Goal: Transaction & Acquisition: Purchase product/service

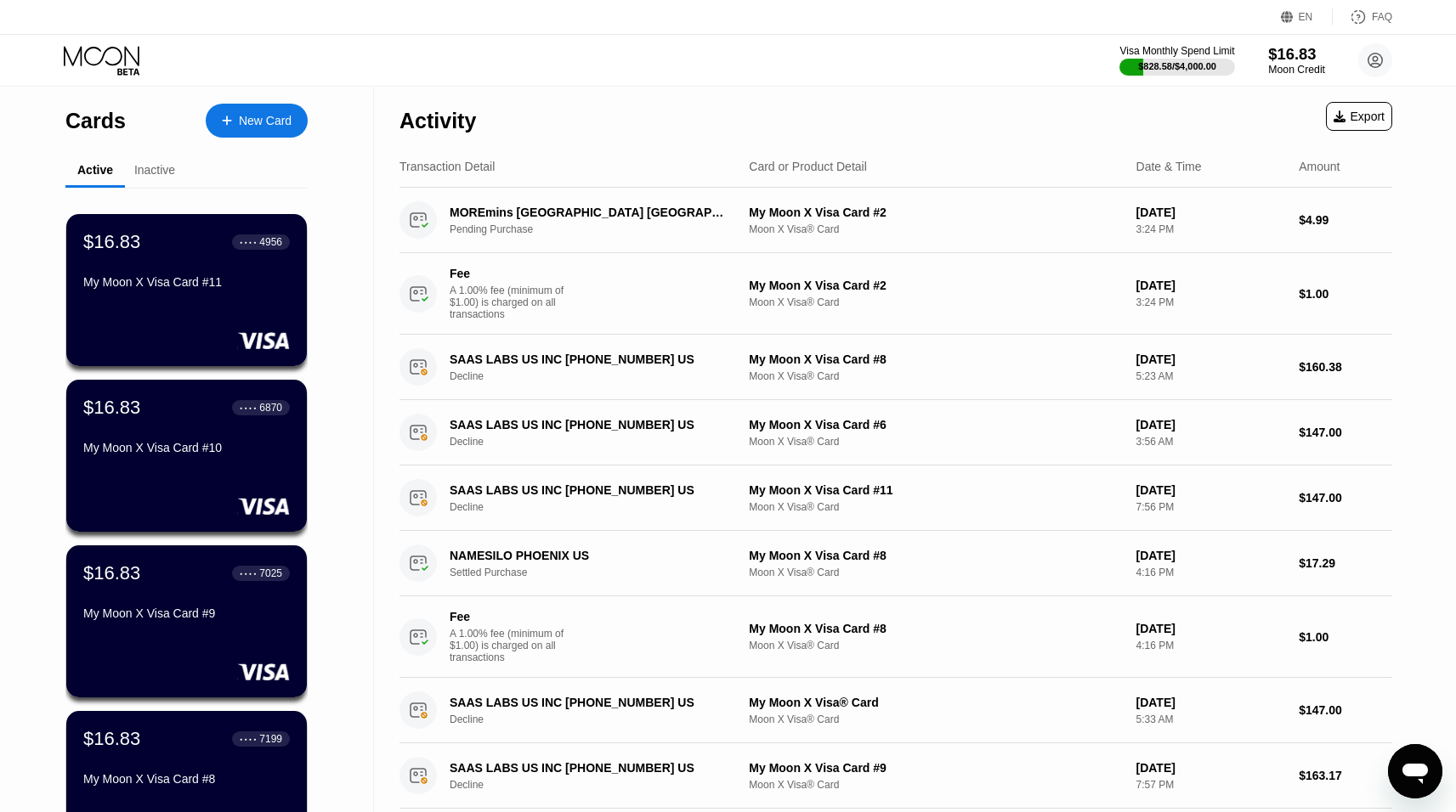
click at [1302, 70] on div "Moon Credit" at bounding box center [1297, 70] width 57 height 12
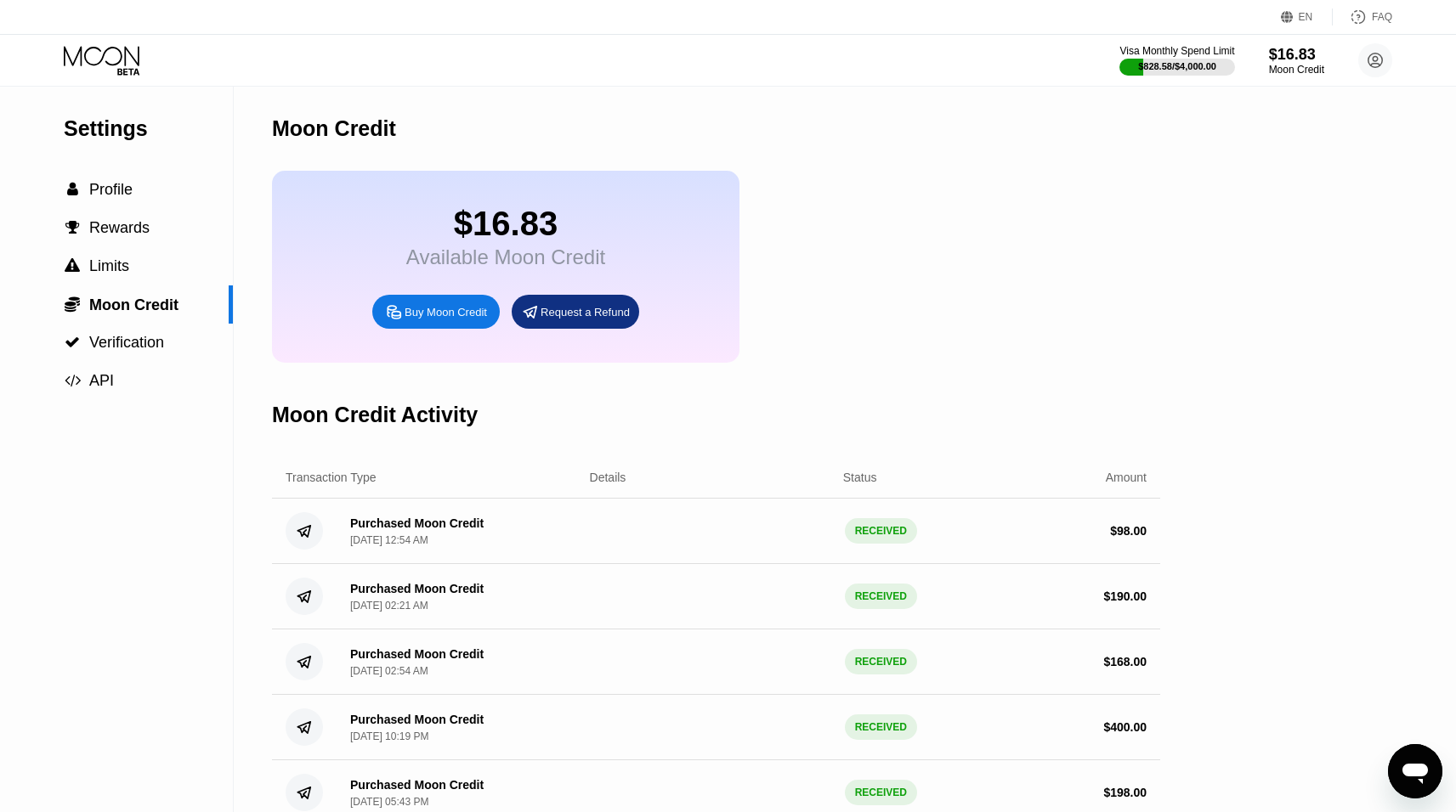
click at [419, 318] on div "Buy Moon Credit" at bounding box center [445, 311] width 82 height 14
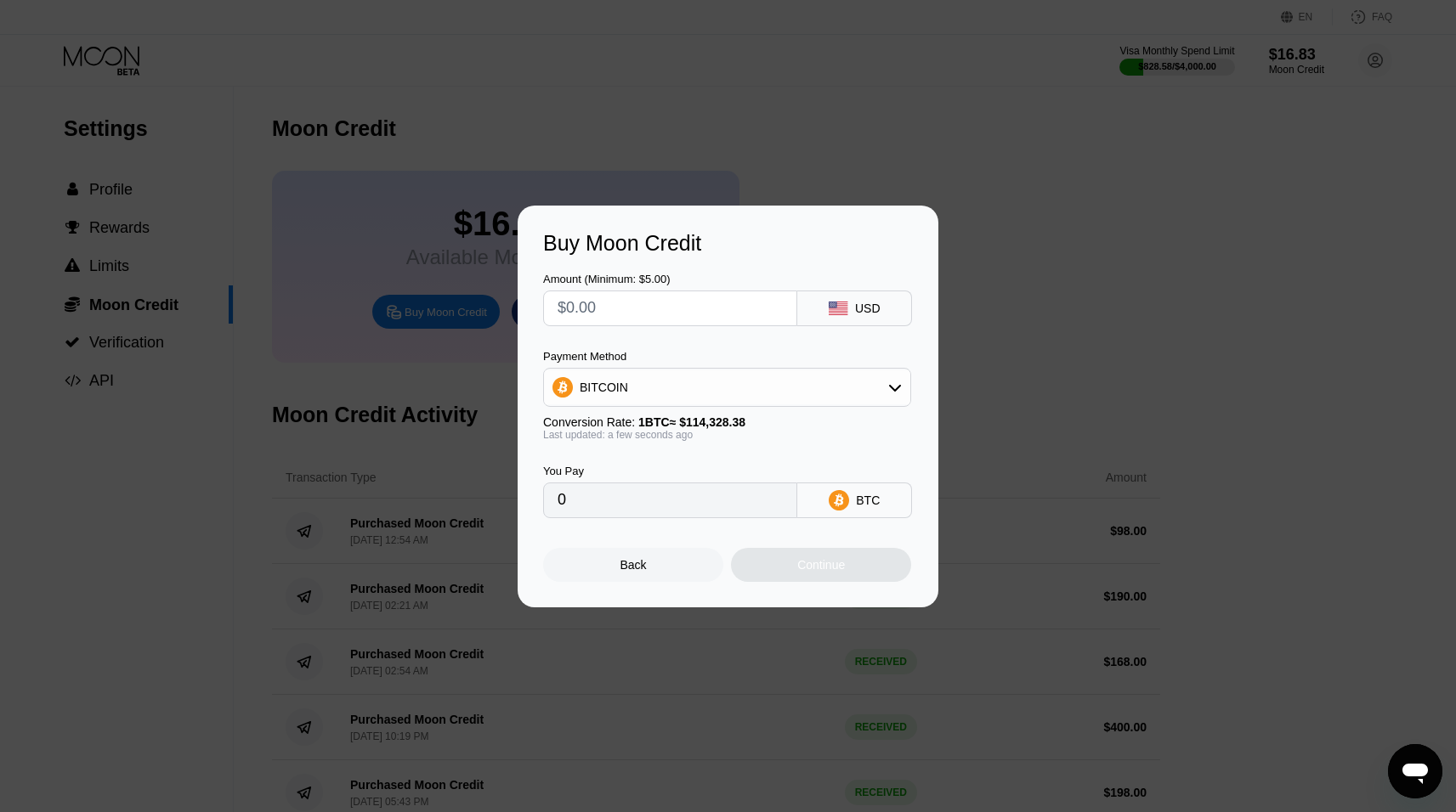
click at [654, 303] on input "text" at bounding box center [670, 308] width 226 height 34
type input "$2"
type input "0.00001750"
type input "$26"
type input "0.00022742"
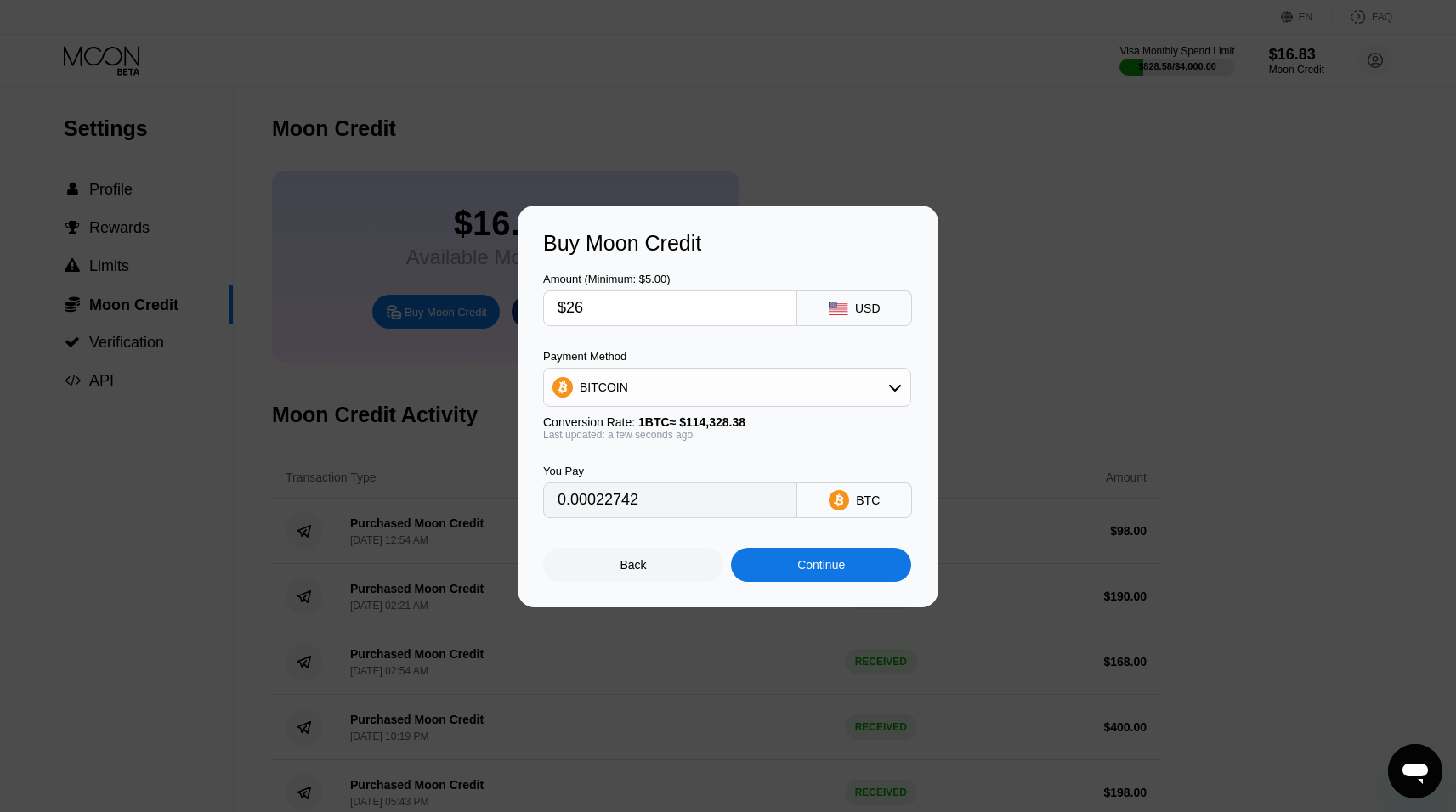
type input "$260"
type input "0.00227416"
type input "$260"
click at [798, 382] on div "BITCOIN" at bounding box center [727, 388] width 366 height 34
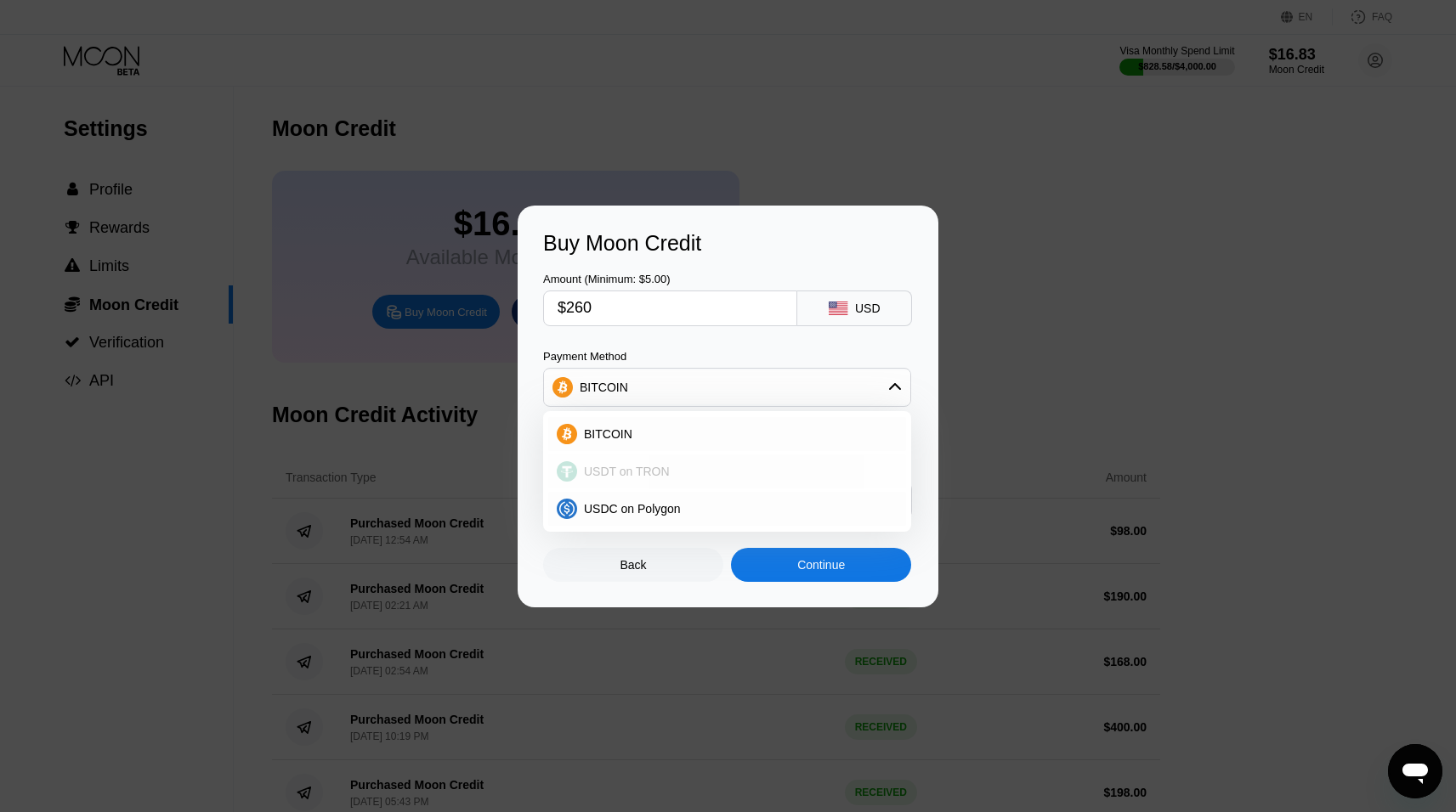
click at [631, 468] on span "USDT on TRON" at bounding box center [627, 472] width 86 height 13
type input "262.63"
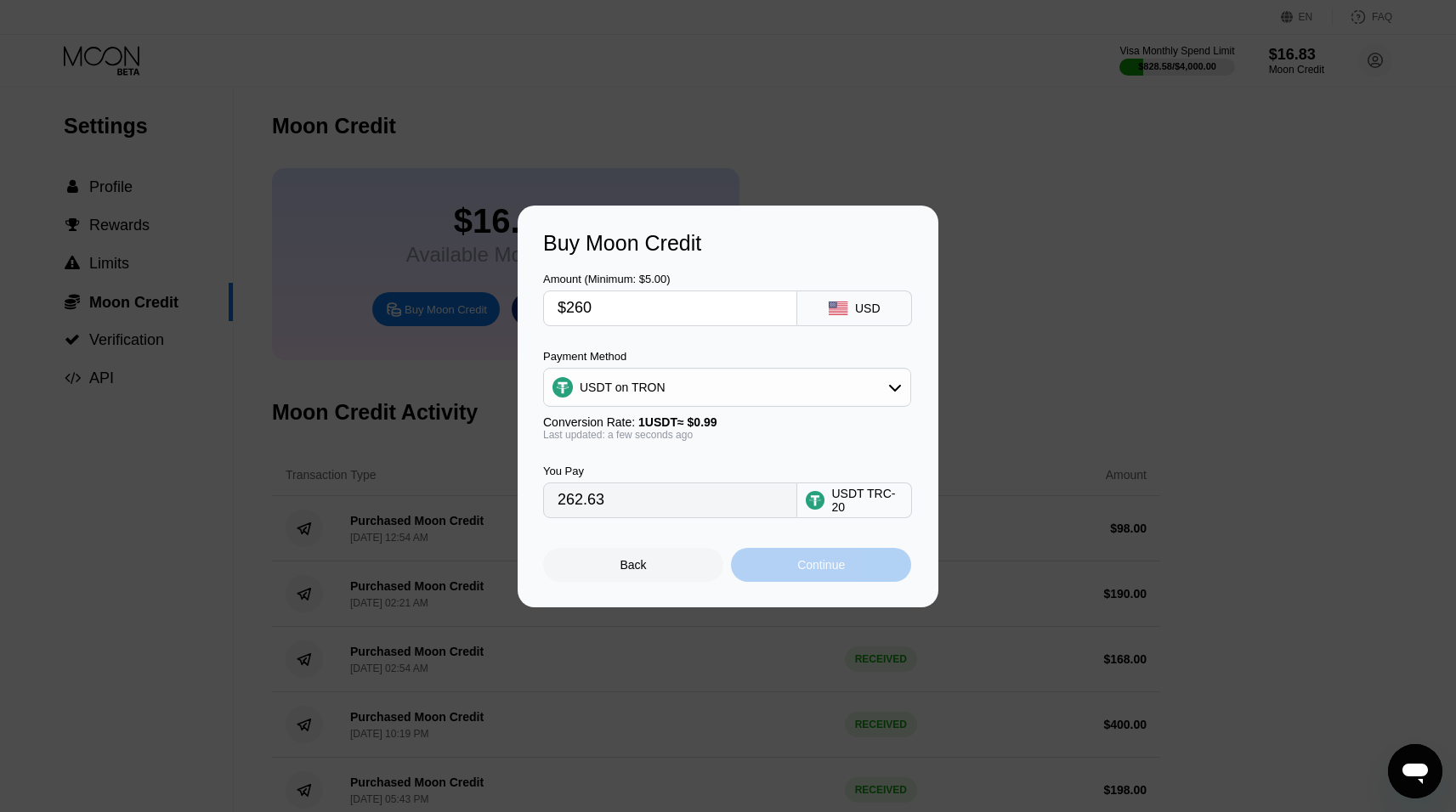
click at [833, 567] on div "Continue" at bounding box center [821, 565] width 47 height 13
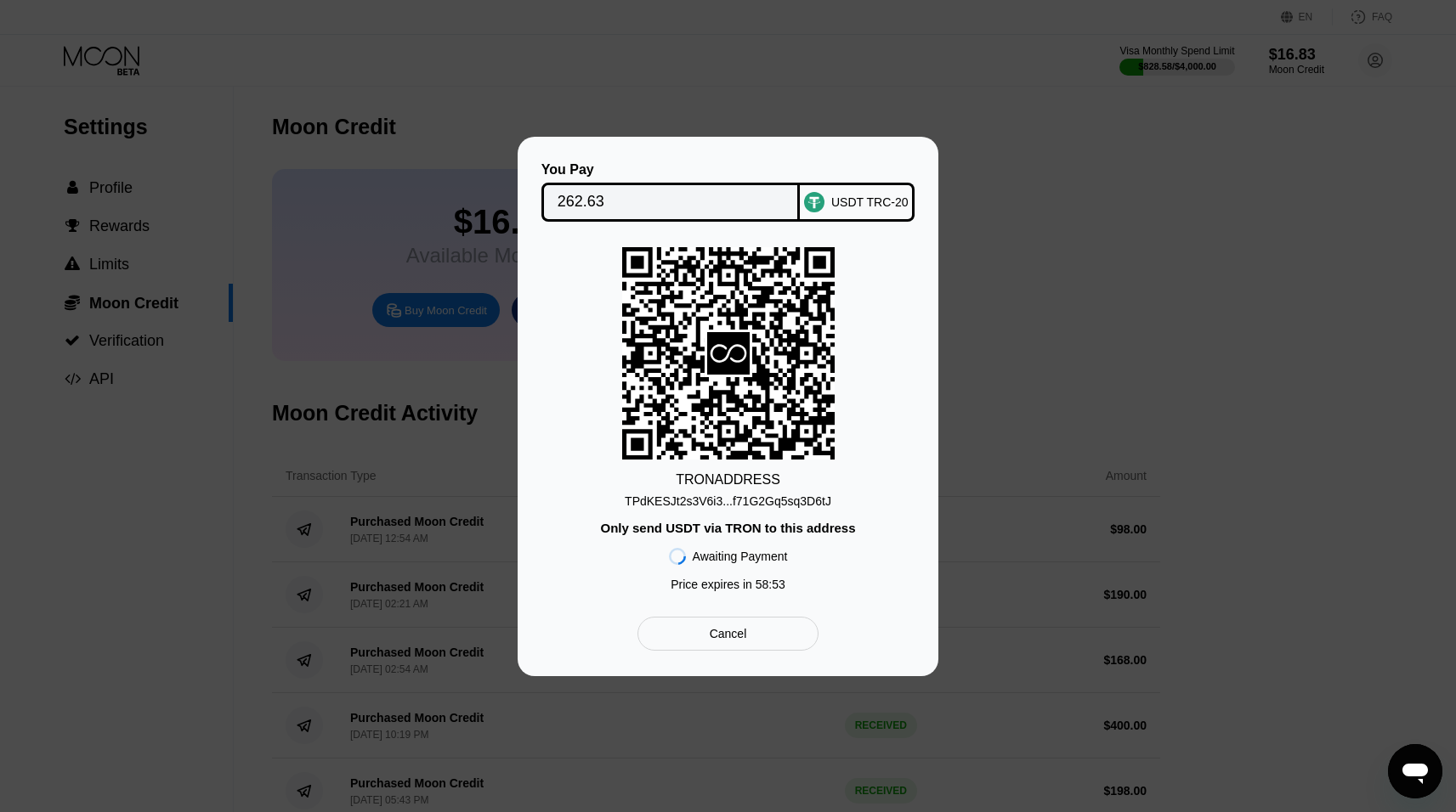
scroll to position [1, 0]
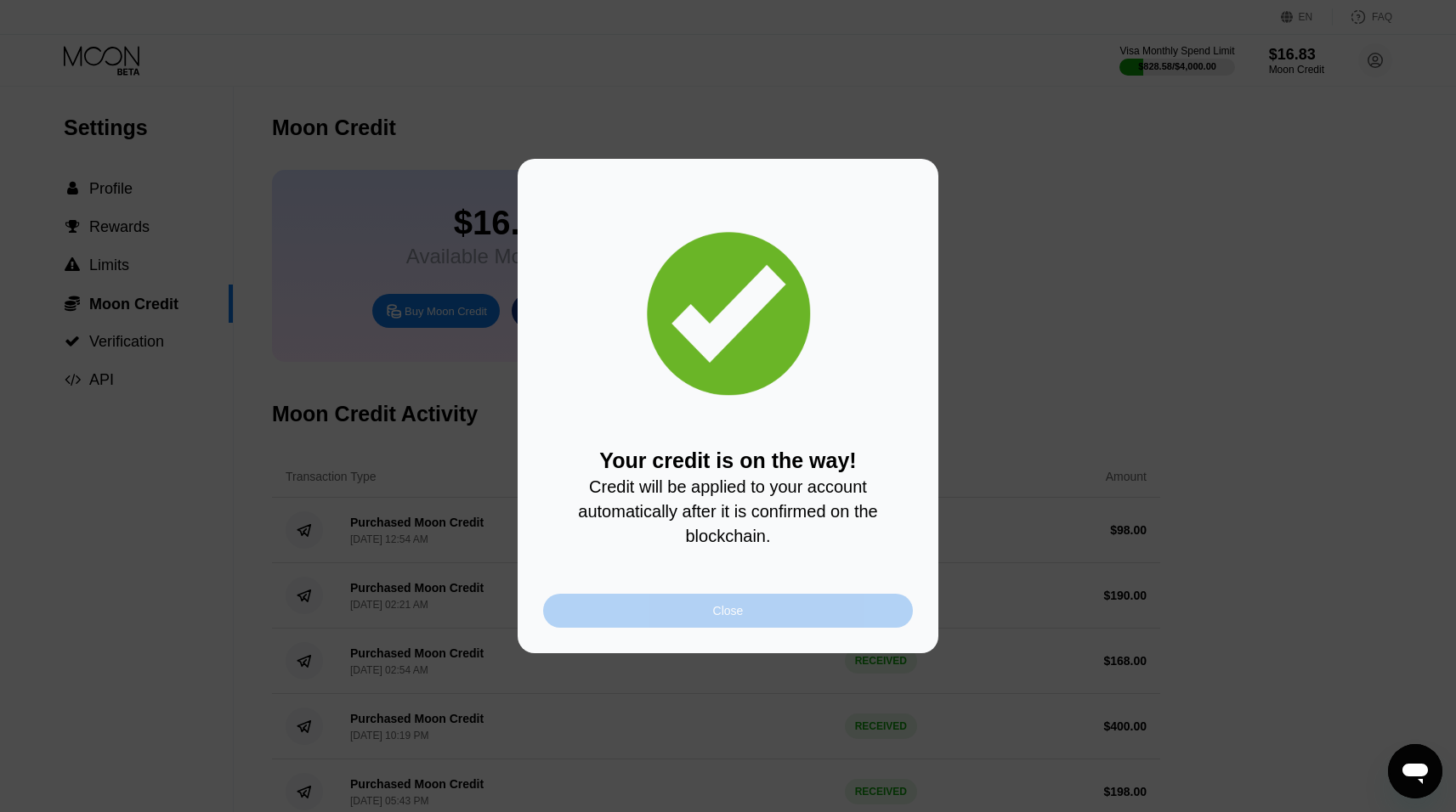
click at [719, 614] on div "Close" at bounding box center [728, 610] width 30 height 13
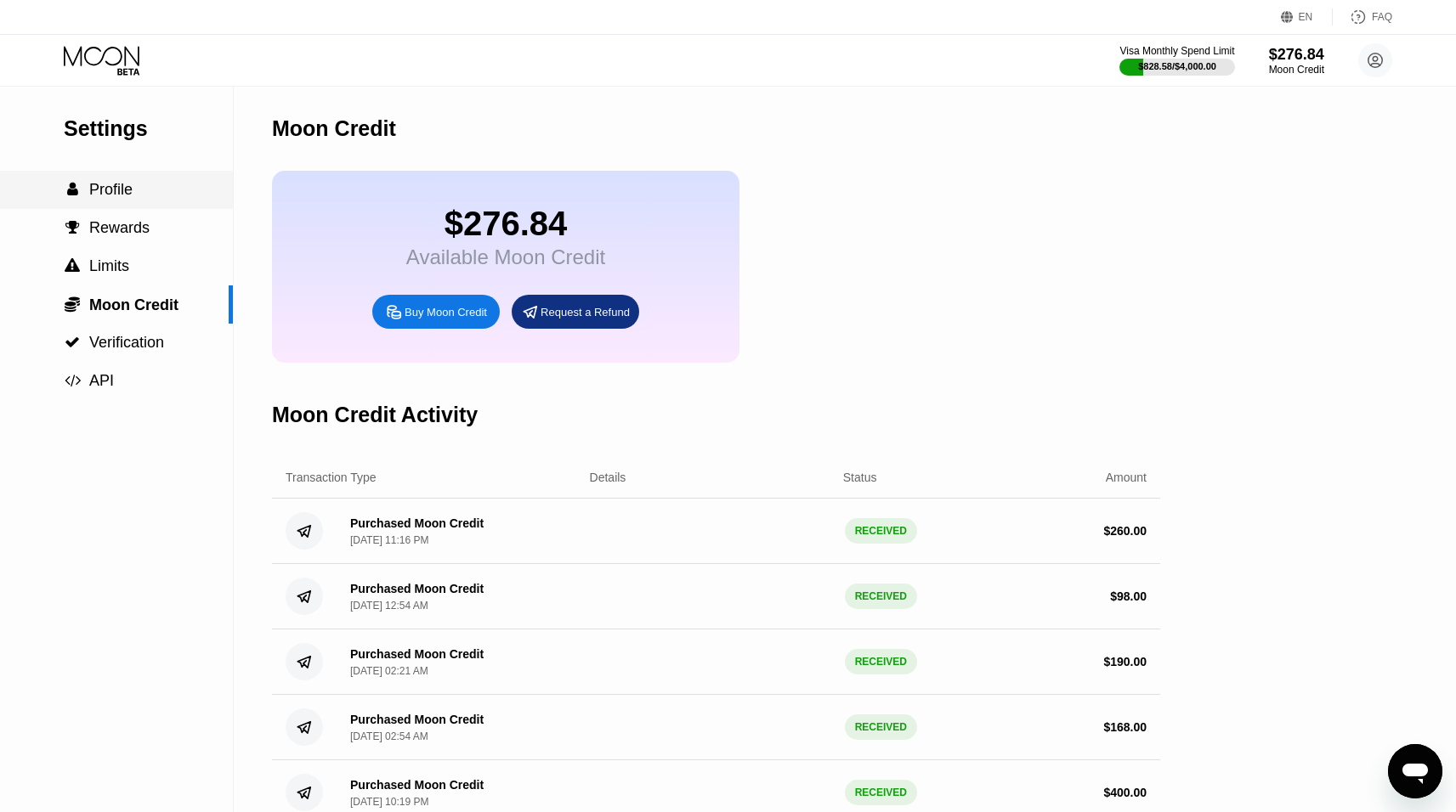
click at [105, 198] on span "Profile" at bounding box center [111, 190] width 43 height 17
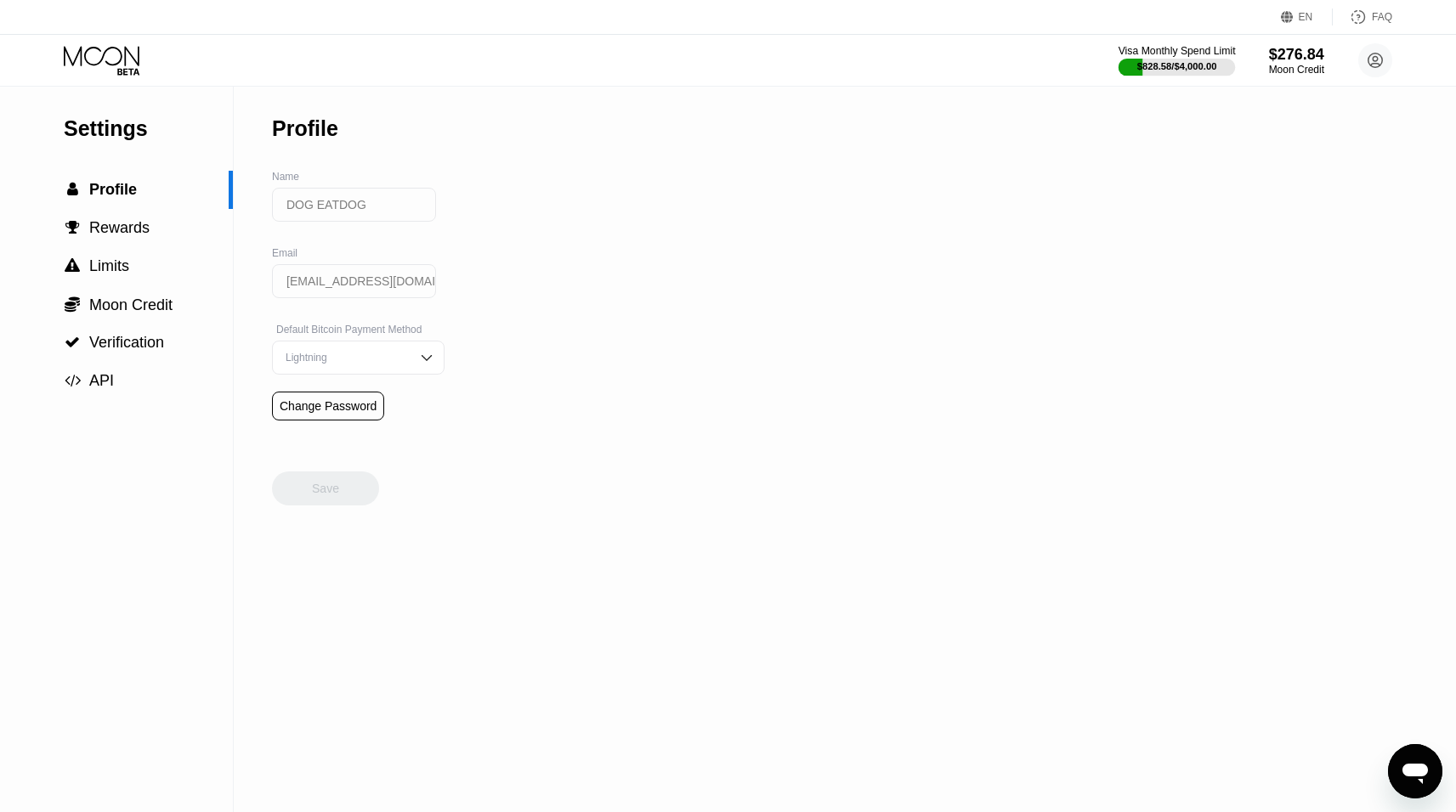
click at [1187, 53] on div "Visa Monthly Spend Limit" at bounding box center [1177, 51] width 117 height 12
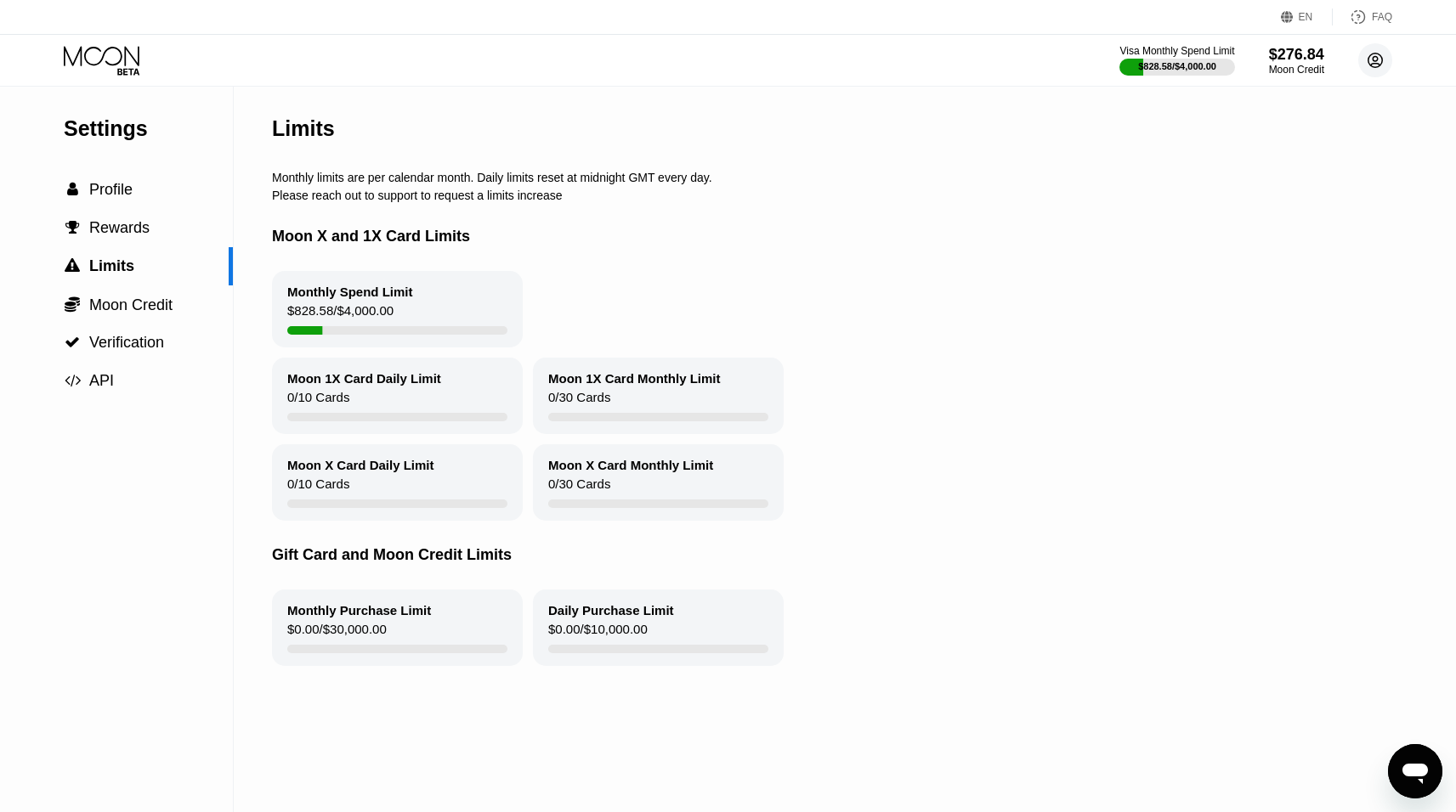
click at [1371, 58] on circle at bounding box center [1375, 60] width 34 height 34
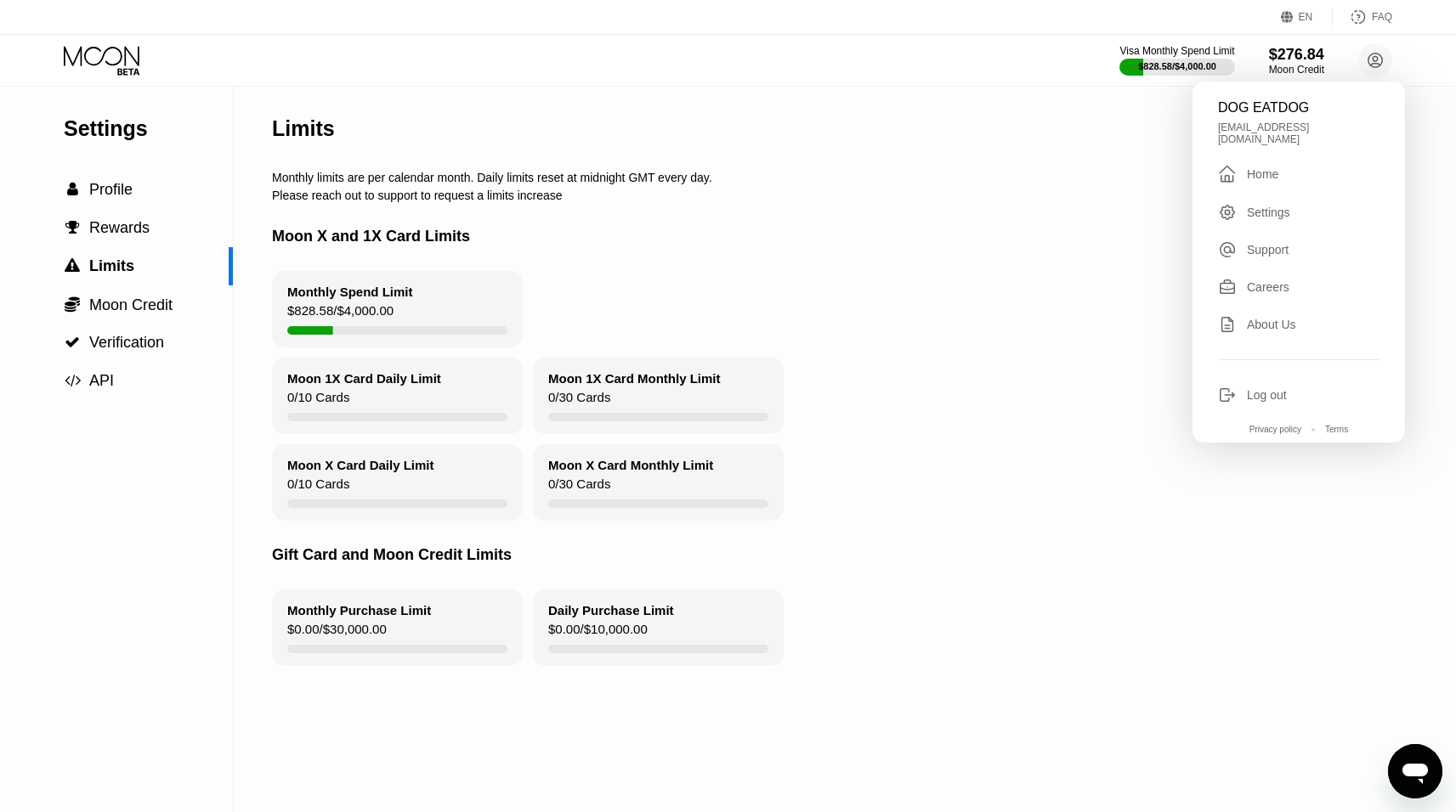
click at [1251, 167] on div "Home" at bounding box center [1262, 174] width 31 height 13
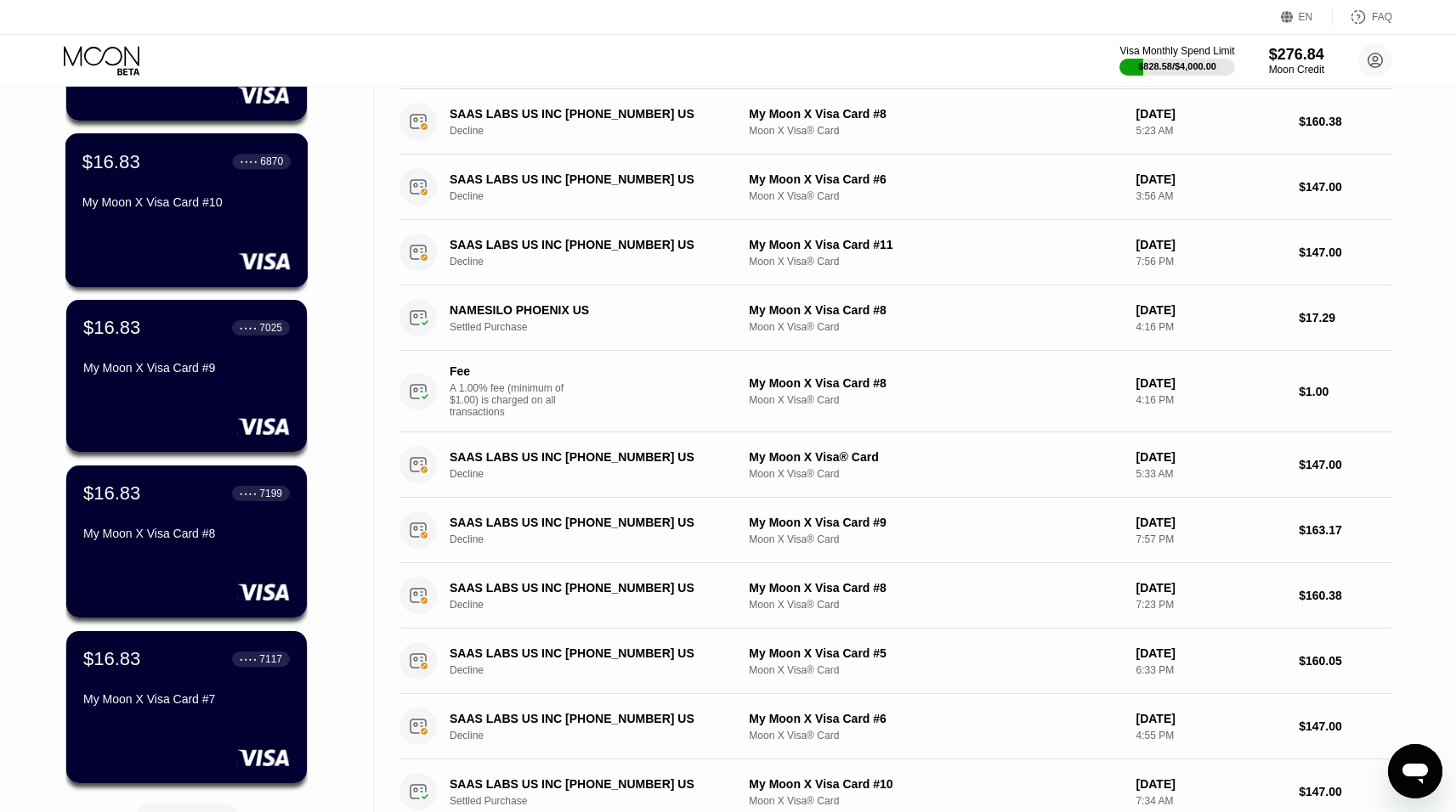
scroll to position [263, 0]
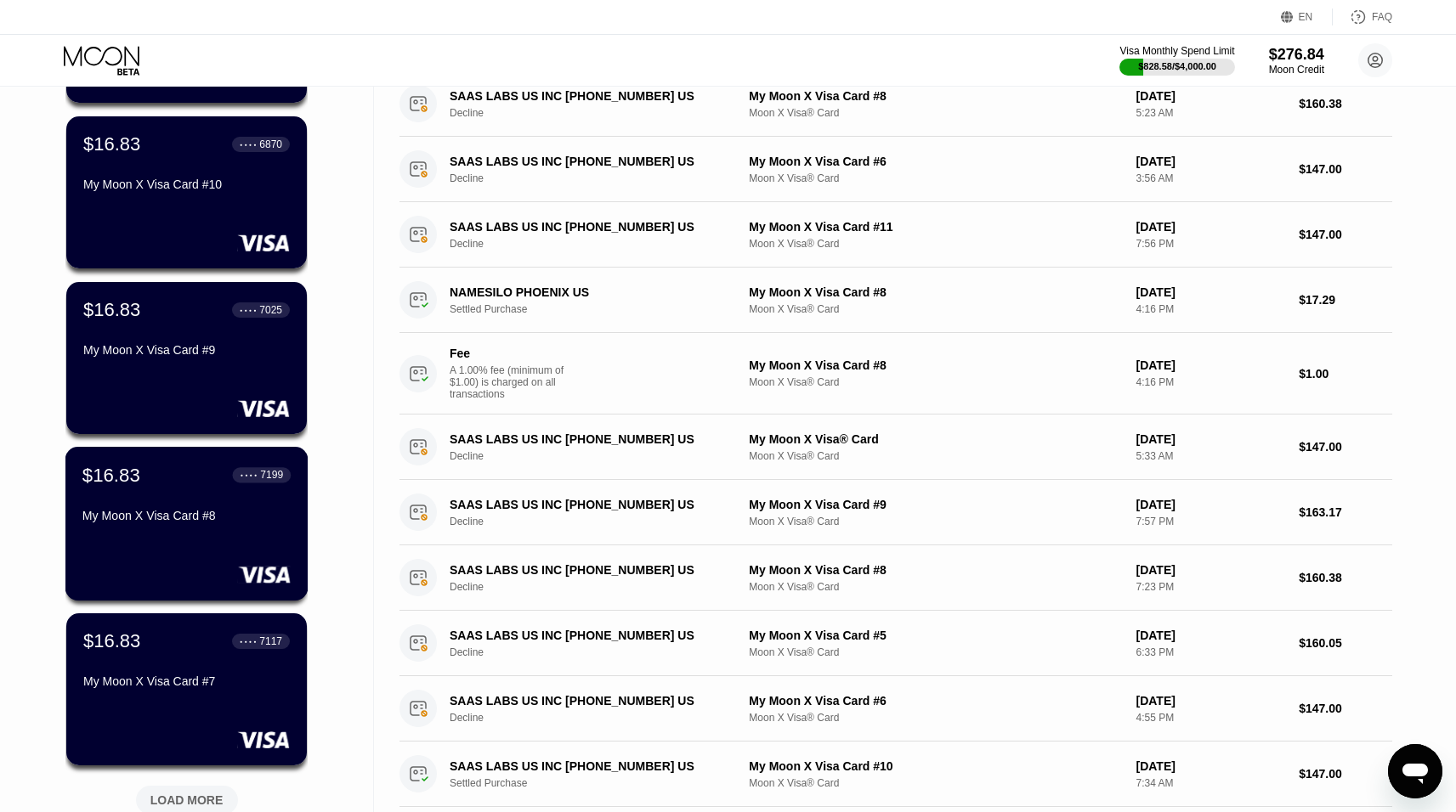
click at [185, 512] on div "$16.83 ● ● ● ● 7199 My Moon X Visa Card #8" at bounding box center [186, 496] width 209 height 65
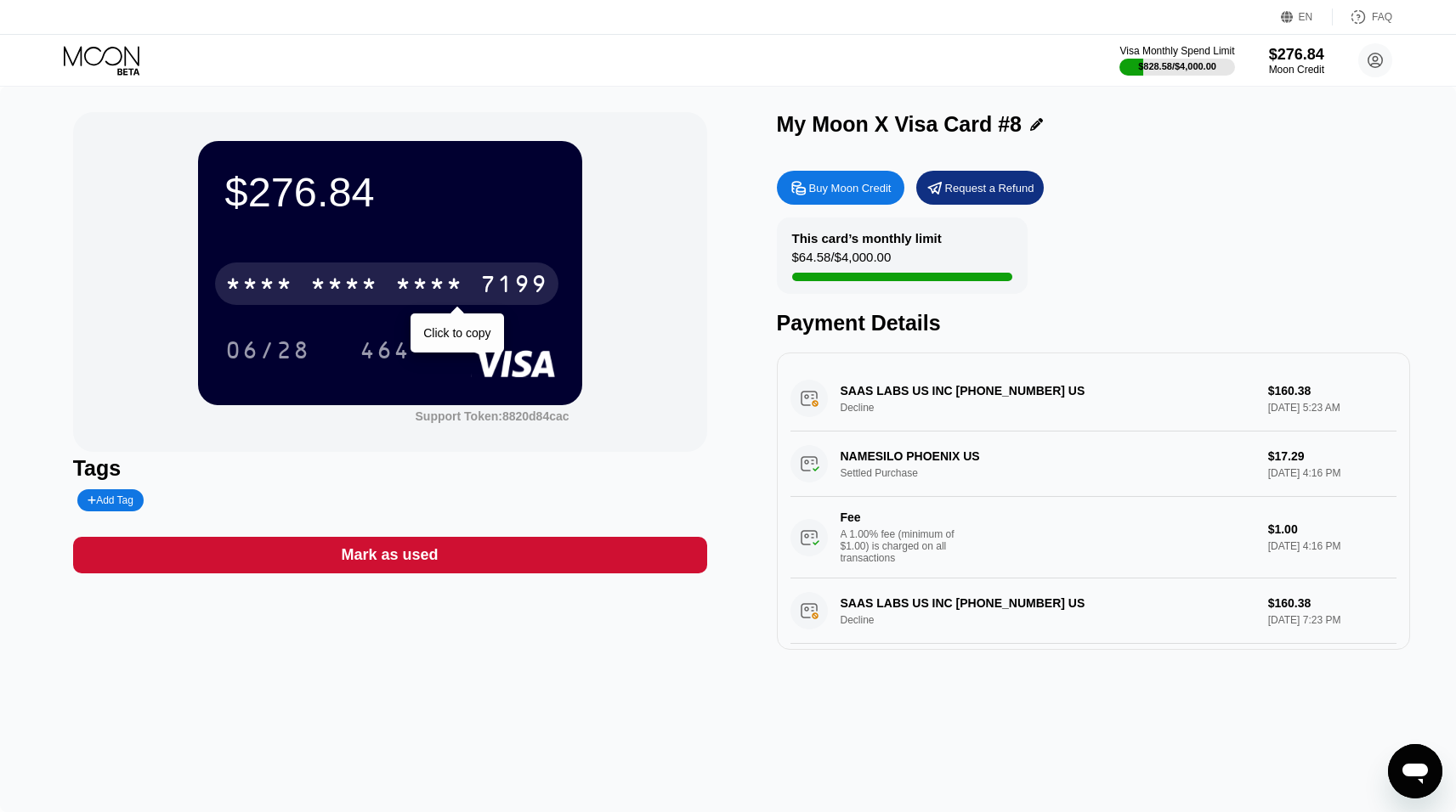
click at [415, 274] on div "* * * * * * * * * * * * 7199" at bounding box center [387, 283] width 343 height 42
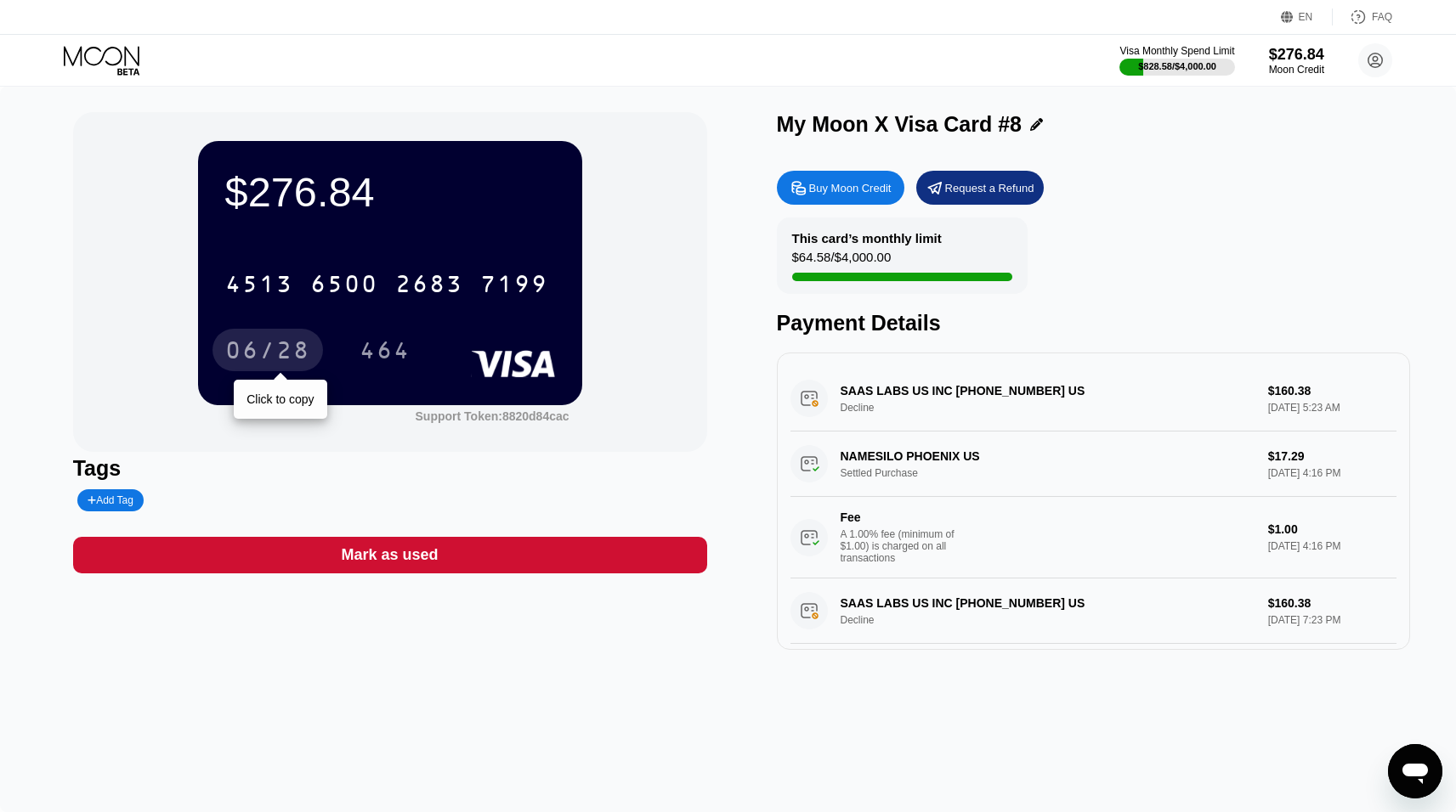
click at [253, 354] on div "06/28" at bounding box center [268, 352] width 85 height 27
